Goal: Transaction & Acquisition: Purchase product/service

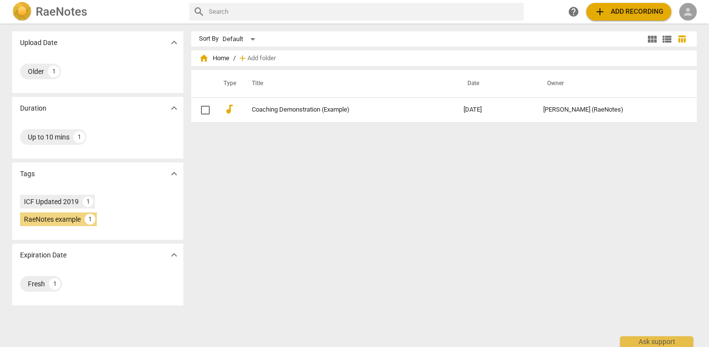
click at [688, 13] on span "person" at bounding box center [688, 12] width 12 height 12
click at [684, 23] on li "Login" at bounding box center [684, 23] width 35 height 23
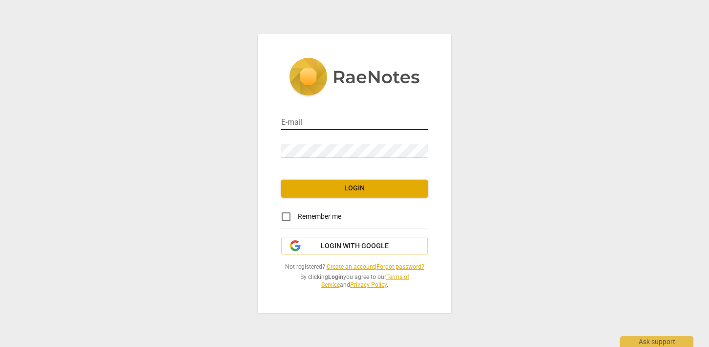
click at [330, 124] on input "email" at bounding box center [354, 123] width 147 height 14
click at [327, 111] on div "E-mail" at bounding box center [354, 119] width 147 height 22
click at [323, 118] on input "email" at bounding box center [354, 123] width 147 height 14
type input "[EMAIL_ADDRESS][DOMAIN_NAME]"
click at [355, 189] on span "Login" at bounding box center [354, 188] width 131 height 10
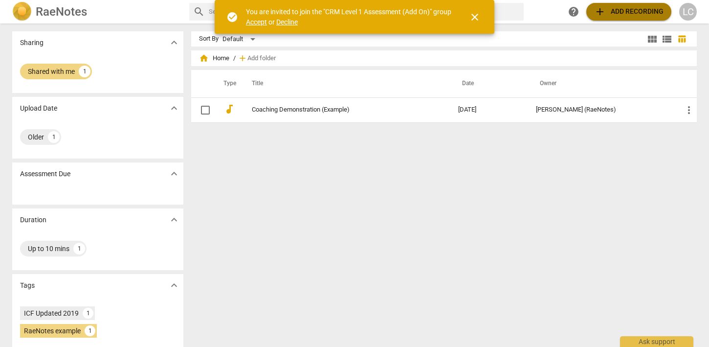
click at [609, 13] on span "add Add recording" at bounding box center [628, 12] width 69 height 12
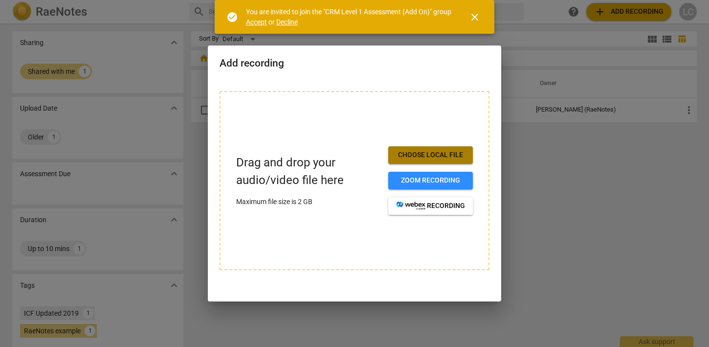
click at [438, 153] on span "Choose local file" at bounding box center [430, 155] width 69 height 10
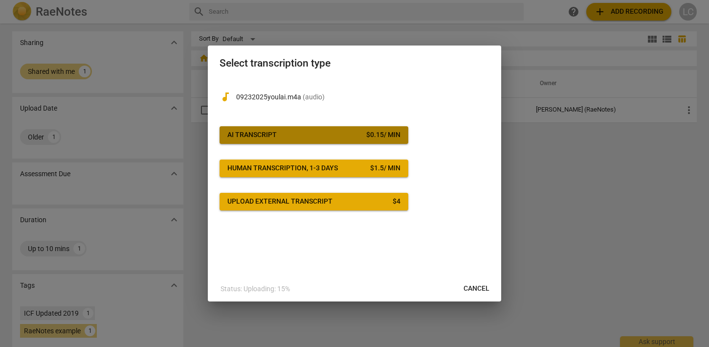
click at [307, 135] on span "AI Transcript $ 0.15 / min" at bounding box center [313, 135] width 173 height 10
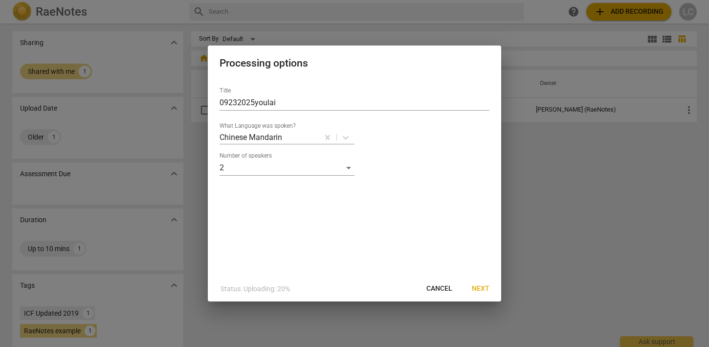
click at [413, 145] on div "Title 09232025youlai What Language was spoken? Chinese Mandarin Number of speak…" at bounding box center [355, 127] width 270 height 96
click at [348, 165] on div "2" at bounding box center [287, 168] width 135 height 16
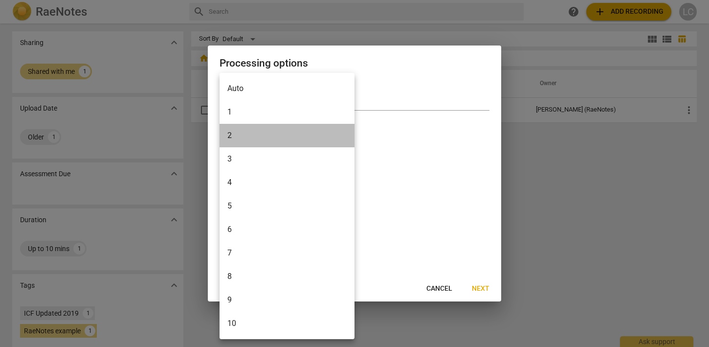
click at [252, 133] on li "2" at bounding box center [287, 135] width 135 height 23
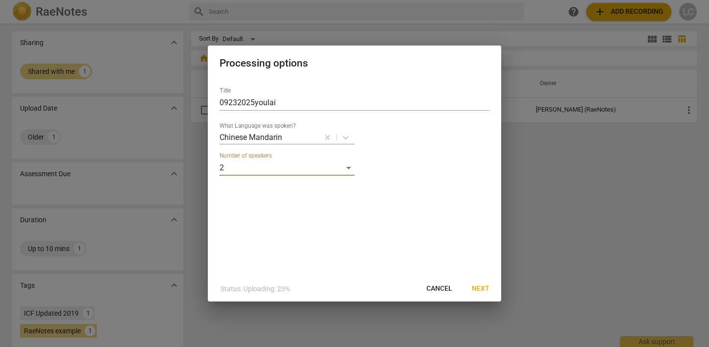
click at [279, 151] on div "Title 09232025youlai What Language was spoken? Chinese Mandarin Number of speak…" at bounding box center [355, 127] width 270 height 96
click at [344, 136] on icon at bounding box center [346, 138] width 10 height 10
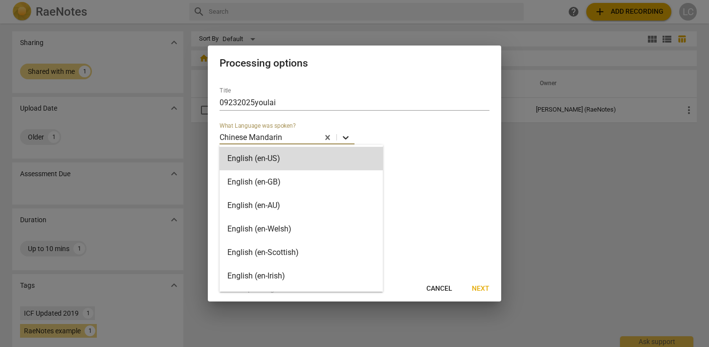
click at [344, 136] on icon at bounding box center [346, 138] width 10 height 10
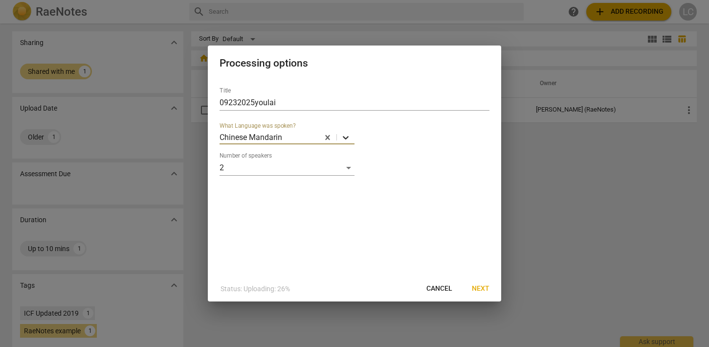
click at [344, 136] on icon at bounding box center [346, 138] width 10 height 10
click at [410, 168] on div "Number of speakers 2" at bounding box center [355, 163] width 270 height 23
click at [481, 290] on span "Next" at bounding box center [481, 289] width 18 height 10
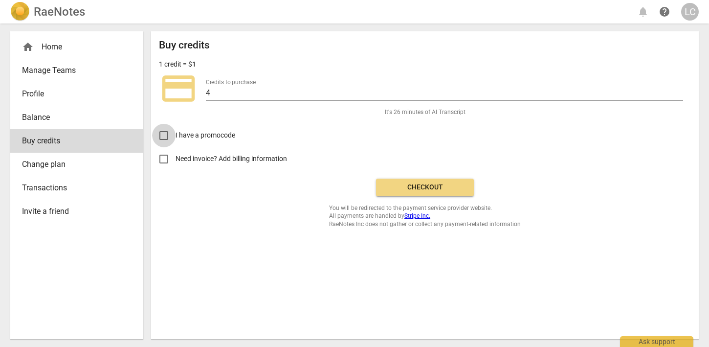
click at [161, 134] on input "I have a promocode" at bounding box center [163, 135] width 23 height 23
click at [162, 136] on input "I have a promocode" at bounding box center [163, 135] width 23 height 23
checkbox input "false"
click at [165, 164] on input "Need invoice? Add billing information" at bounding box center [163, 158] width 23 height 23
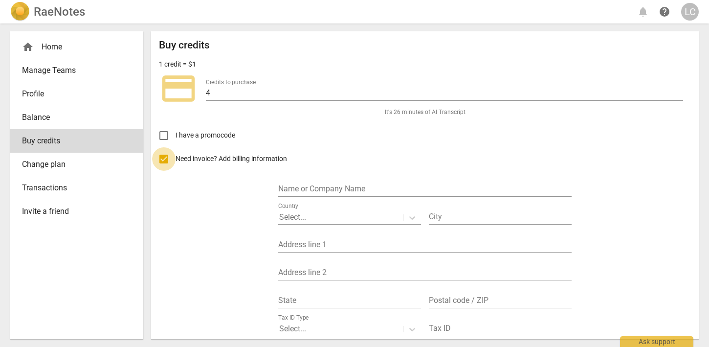
click at [163, 160] on input "Need invoice? Add billing information" at bounding box center [163, 158] width 23 height 23
checkbox input "false"
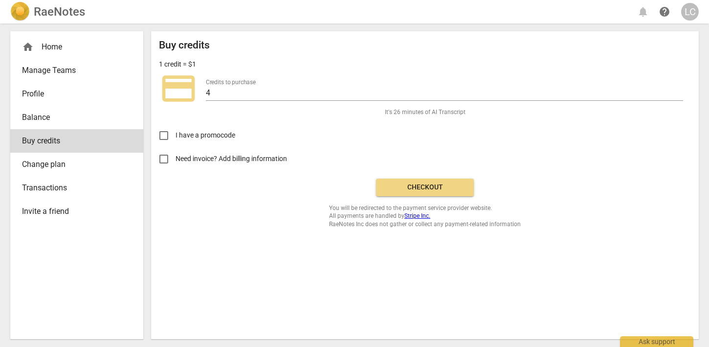
click at [427, 189] on span "Checkout" at bounding box center [425, 187] width 82 height 10
